Goal: Task Accomplishment & Management: Use online tool/utility

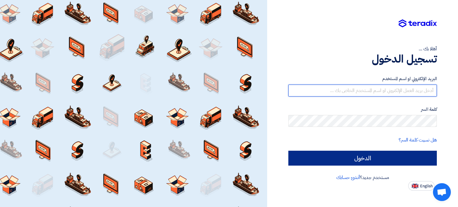
type input "[EMAIL_ADDRESS][DOMAIN_NAME]"
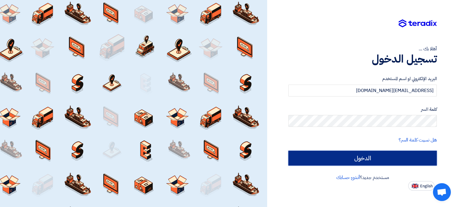
click at [331, 159] on input "الدخول" at bounding box center [362, 158] width 148 height 15
type input "Sign in"
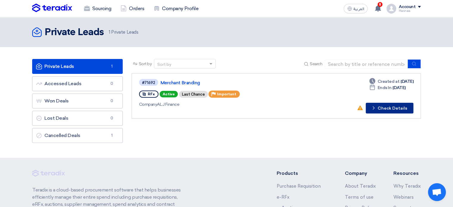
click at [394, 107] on button "Check details Check Details" at bounding box center [390, 108] width 48 height 11
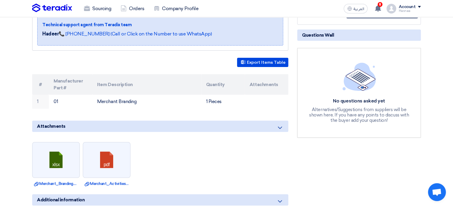
scroll to position [119, 0]
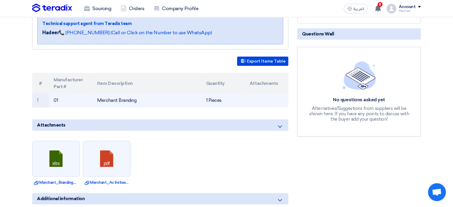
click at [109, 101] on td "Merchant Branding" at bounding box center [146, 101] width 109 height 14
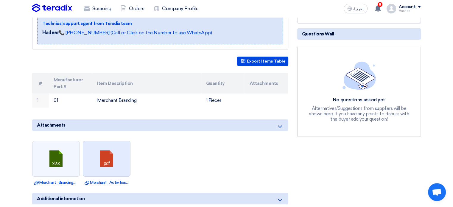
click at [99, 161] on link at bounding box center [107, 159] width 48 height 36
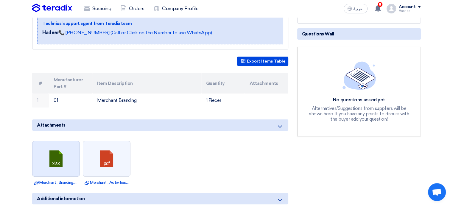
click at [62, 160] on link at bounding box center [56, 159] width 48 height 36
